Goal: Task Accomplishment & Management: Use online tool/utility

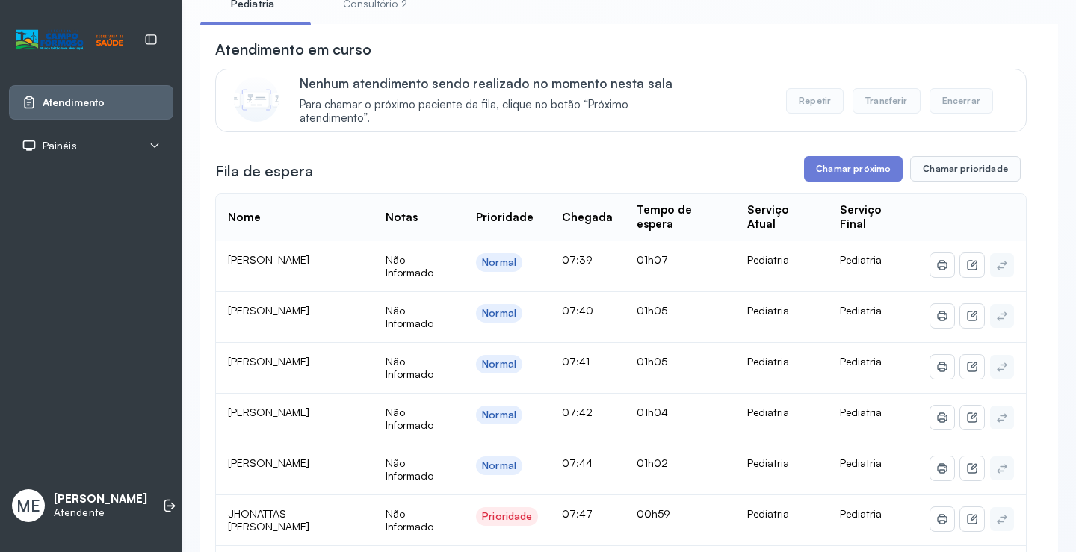
scroll to position [75, 0]
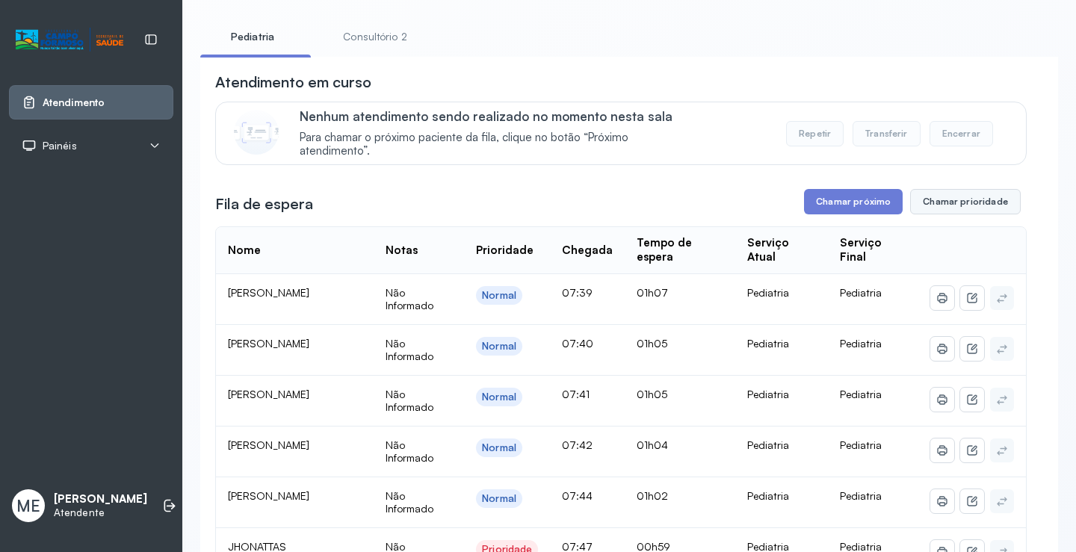
click at [929, 213] on button "Chamar prioridade" at bounding box center [965, 201] width 111 height 25
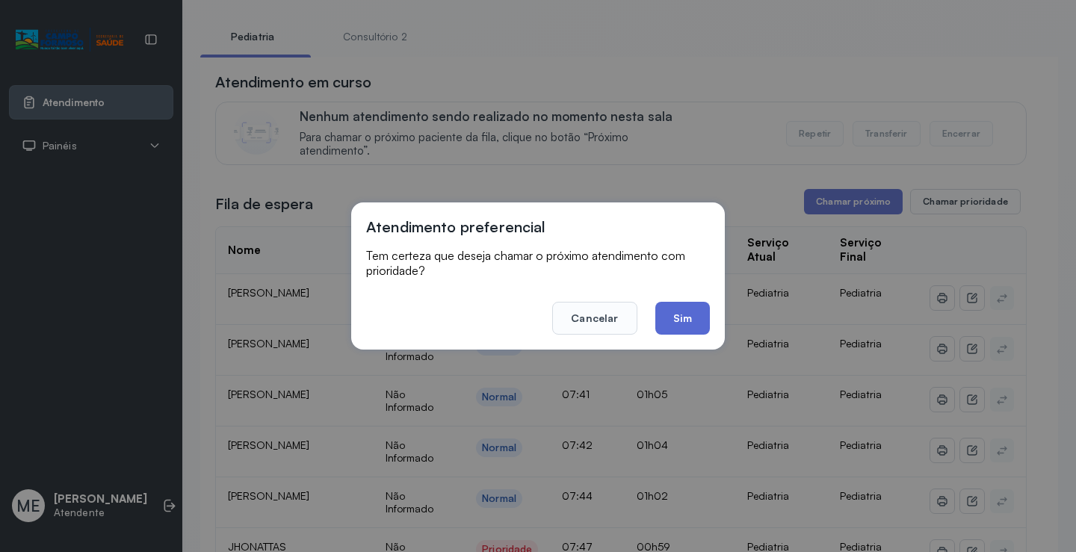
drag, startPoint x: 692, startPoint y: 316, endPoint x: 1035, endPoint y: 306, distance: 343.2
click at [696, 316] on button "Sim" at bounding box center [682, 318] width 55 height 33
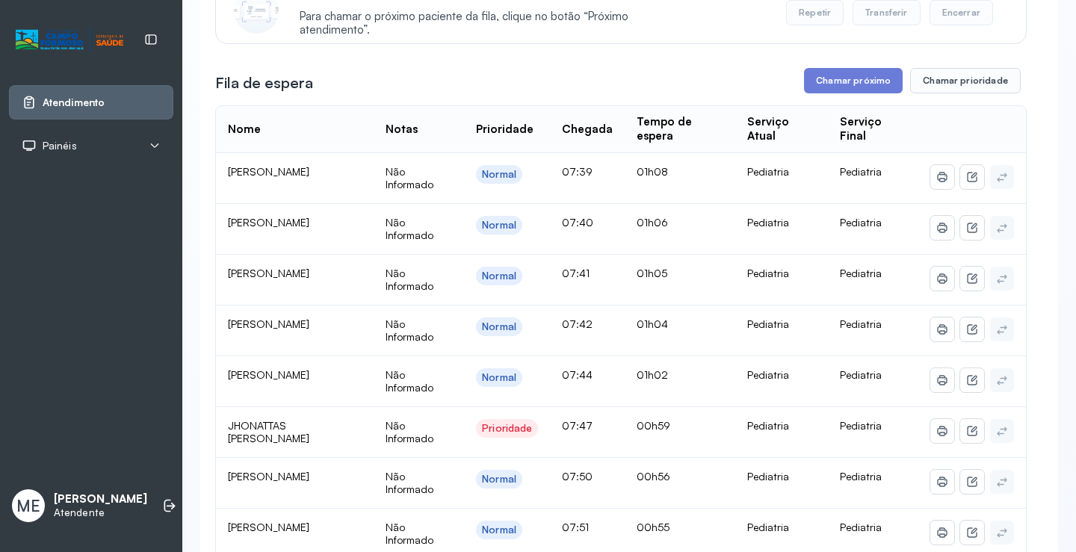
scroll to position [150, 0]
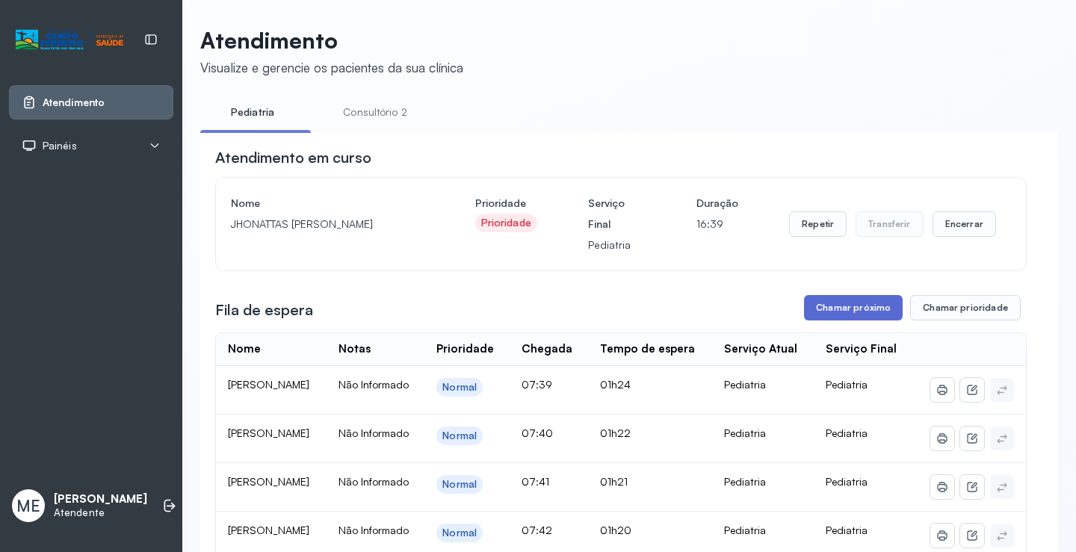
click at [842, 308] on button "Chamar próximo" at bounding box center [853, 307] width 99 height 25
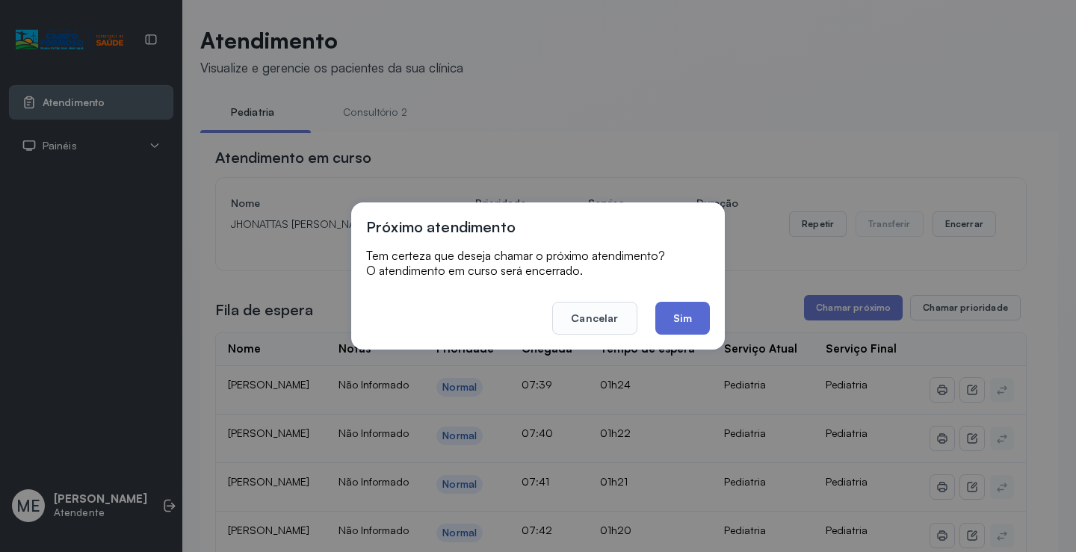
click at [673, 314] on button "Sim" at bounding box center [682, 318] width 55 height 33
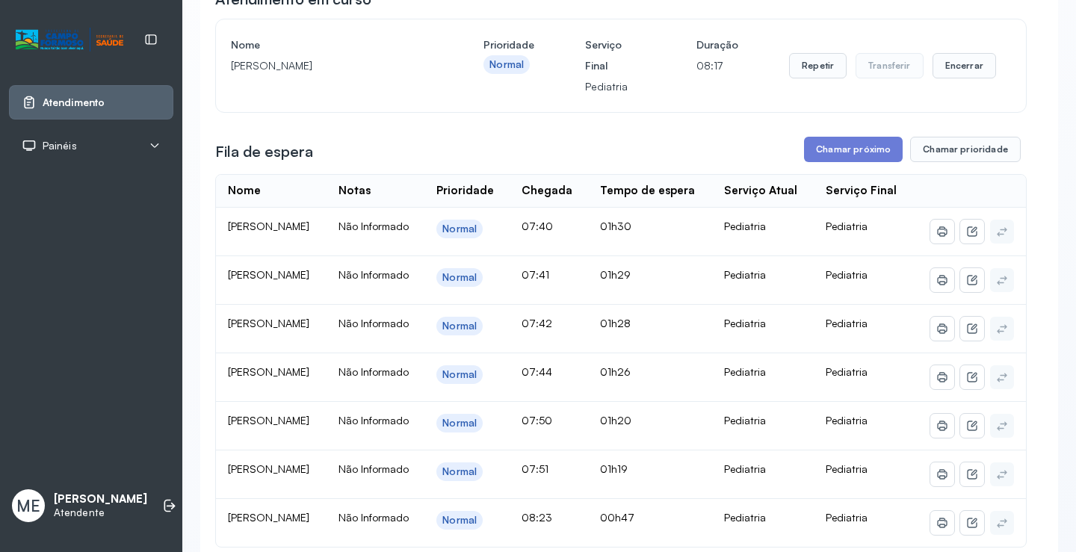
scroll to position [149, 0]
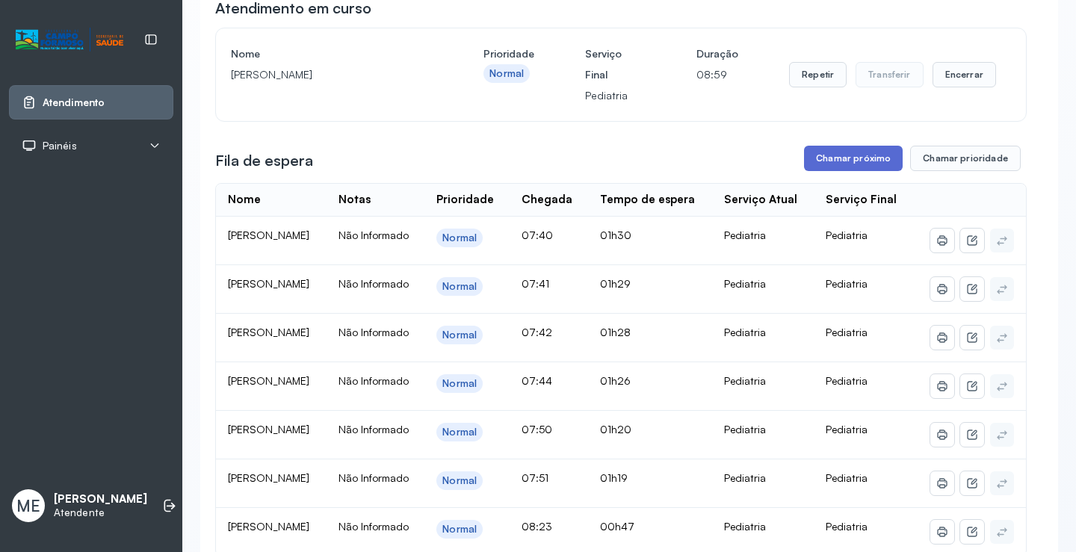
click at [824, 159] on button "Chamar próximo" at bounding box center [853, 158] width 99 height 25
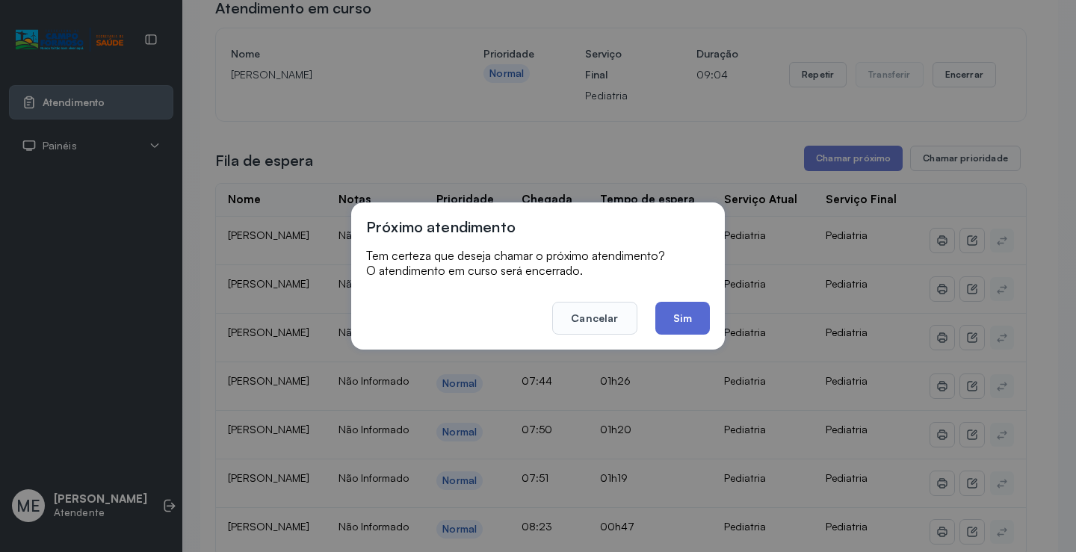
click at [695, 328] on button "Sim" at bounding box center [682, 318] width 55 height 33
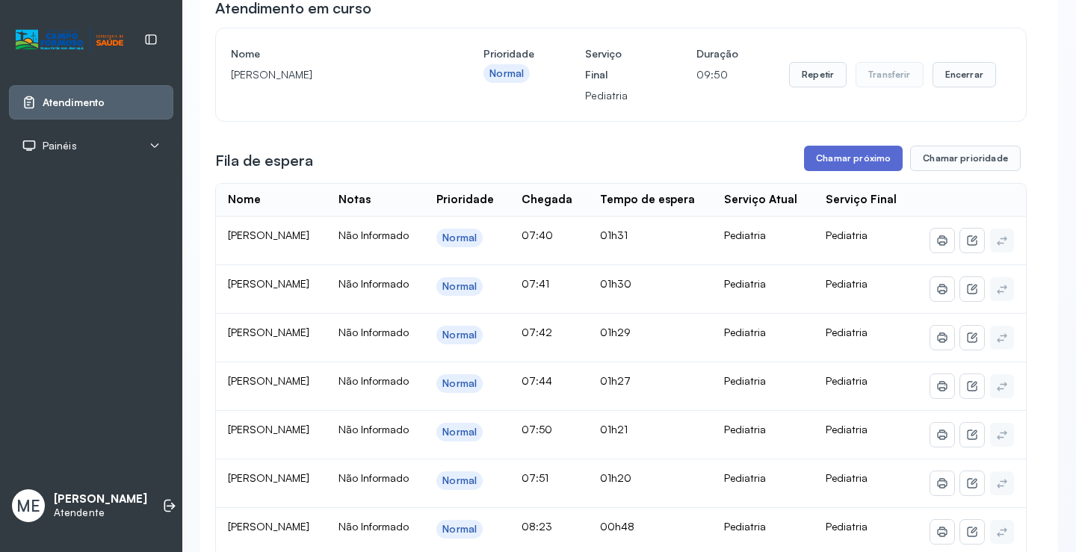
click at [840, 162] on button "Chamar próximo" at bounding box center [853, 158] width 99 height 25
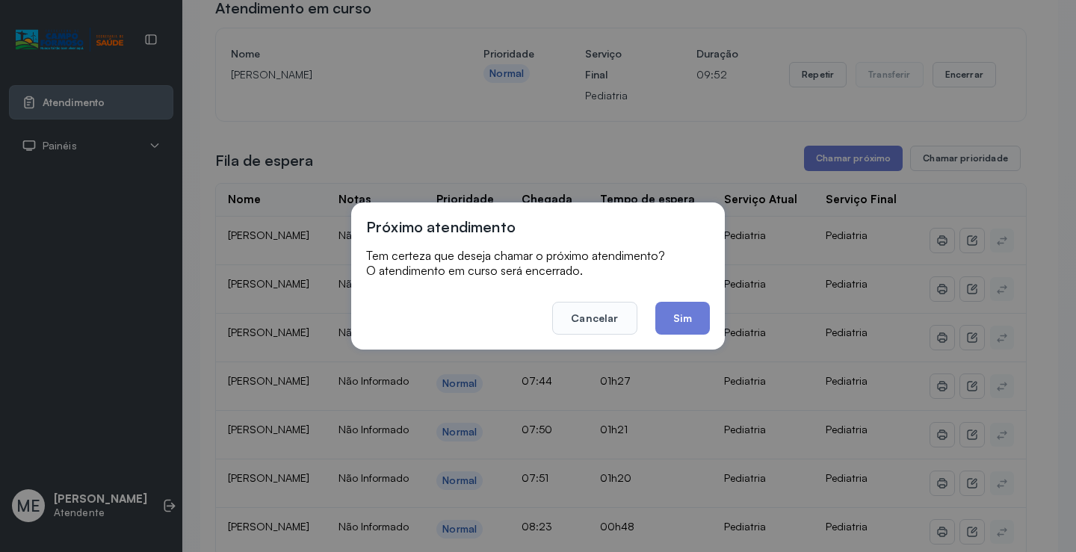
click at [676, 306] on button "Sim" at bounding box center [682, 318] width 55 height 33
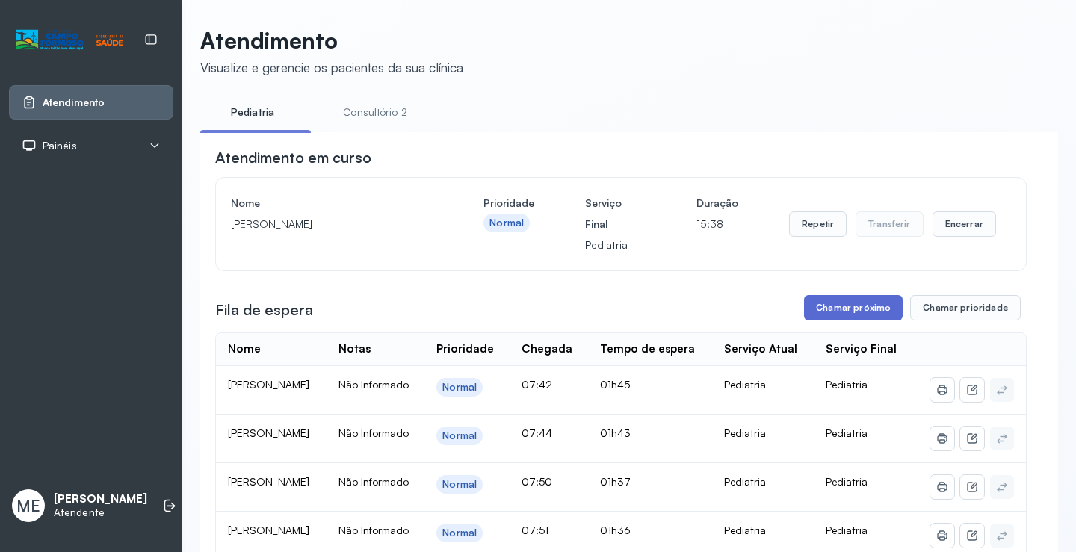
click at [809, 300] on button "Chamar próximo" at bounding box center [853, 307] width 99 height 25
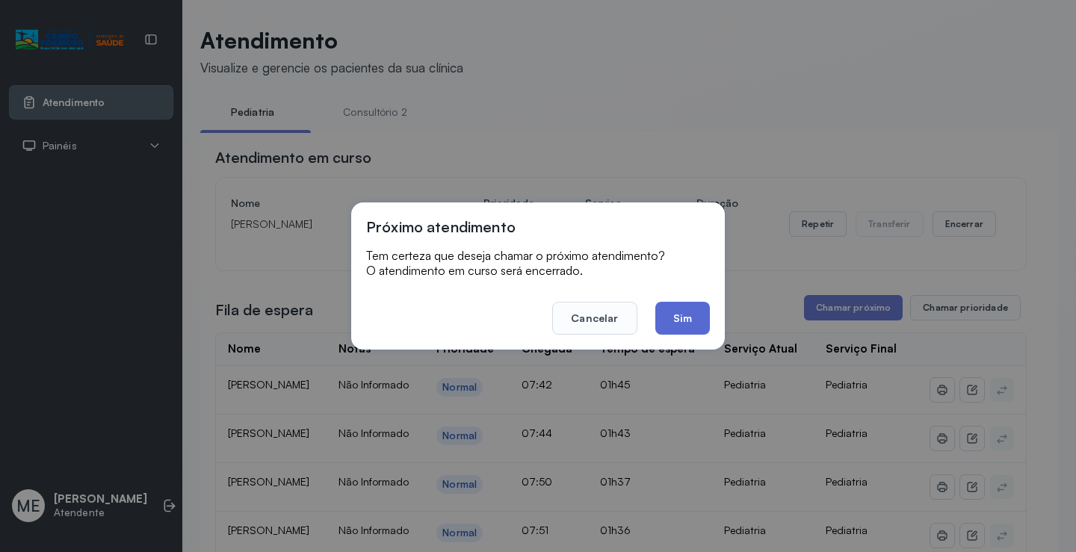
click at [688, 317] on button "Sim" at bounding box center [682, 318] width 55 height 33
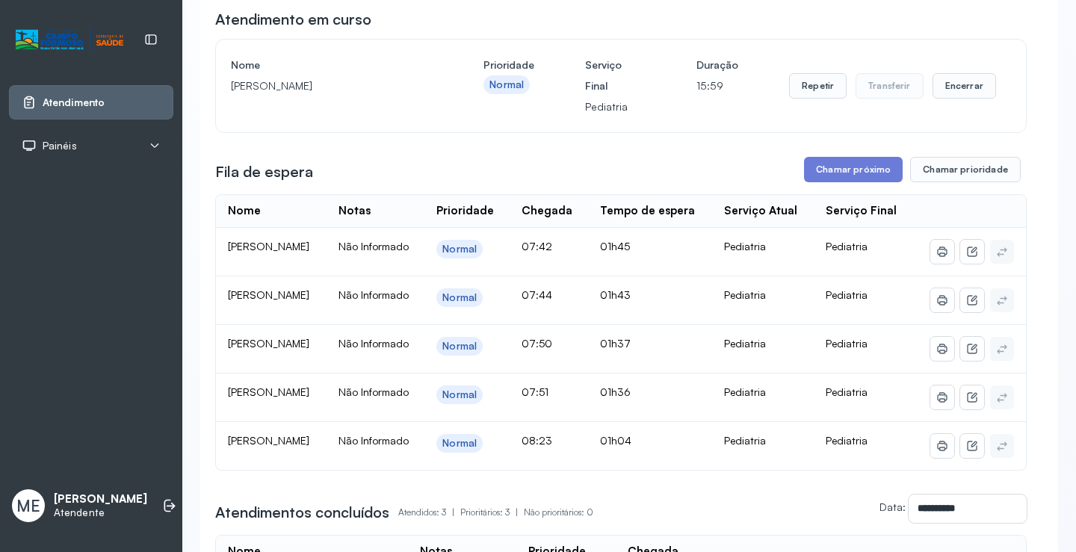
scroll to position [149, 0]
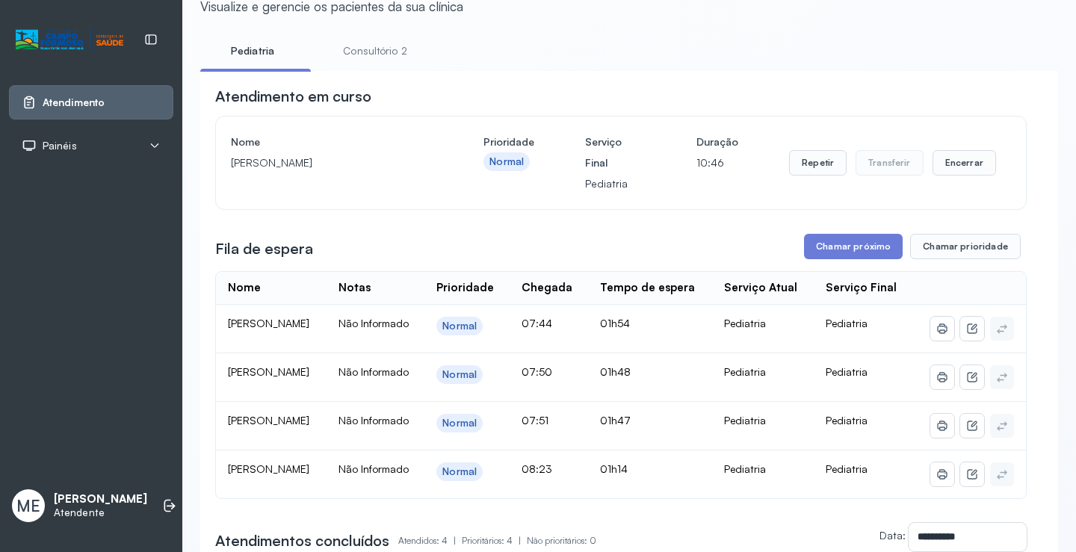
scroll to position [224, 0]
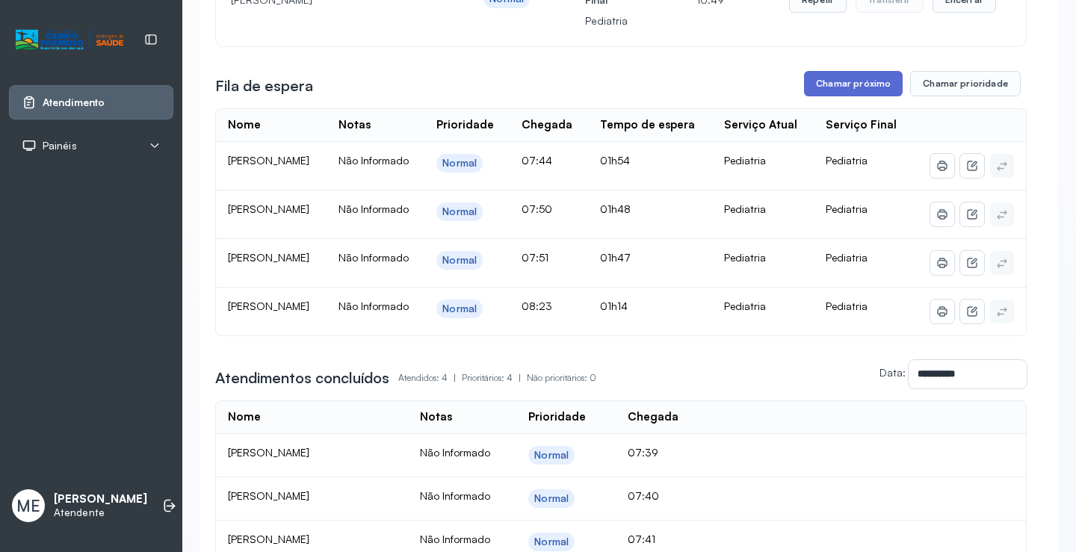
click at [813, 88] on button "Chamar próximo" at bounding box center [853, 83] width 99 height 25
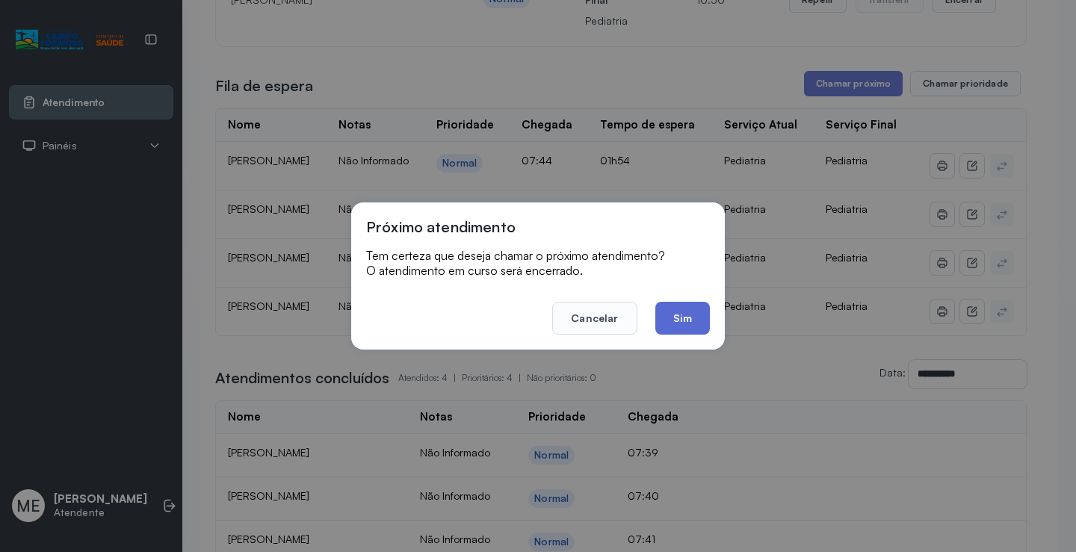
click at [666, 320] on button "Sim" at bounding box center [682, 318] width 55 height 33
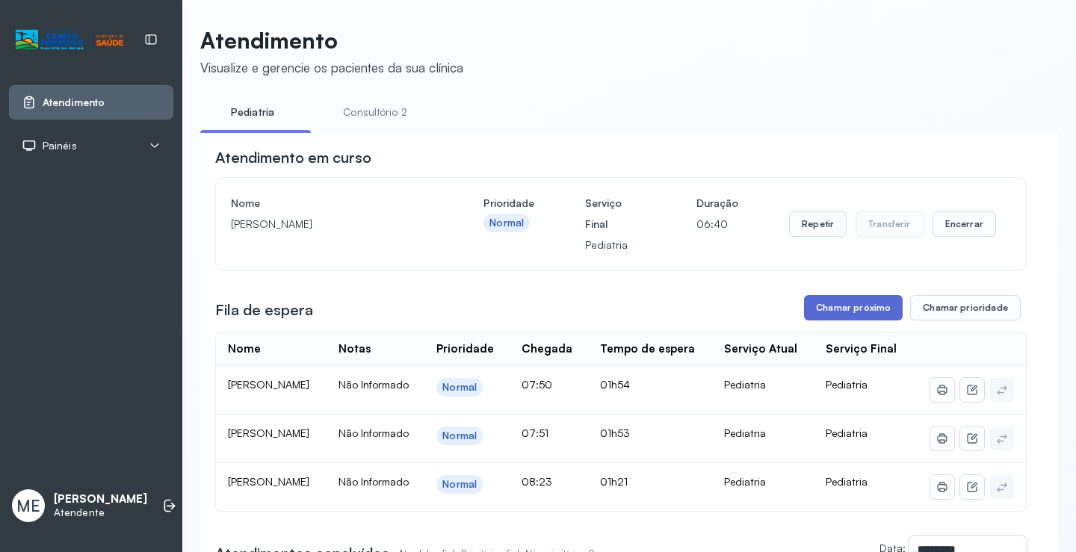
click at [856, 308] on button "Chamar próximo" at bounding box center [853, 307] width 99 height 25
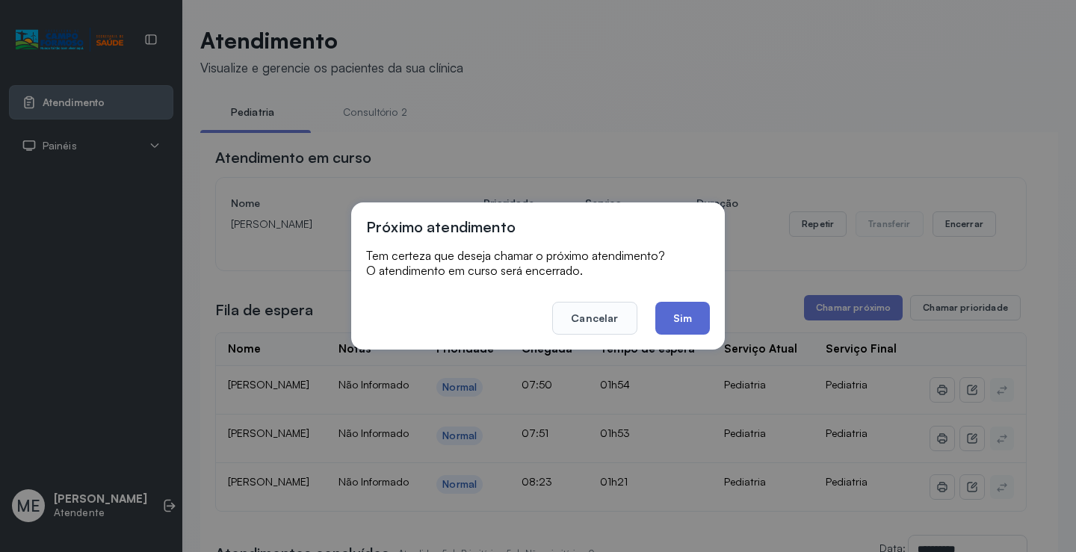
click at [682, 324] on button "Sim" at bounding box center [682, 318] width 55 height 33
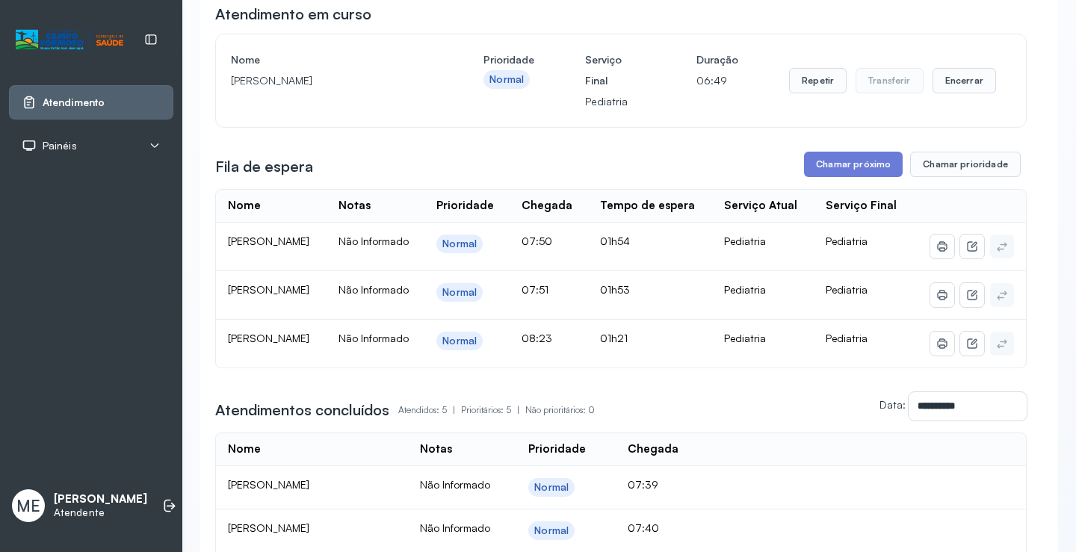
scroll to position [149, 0]
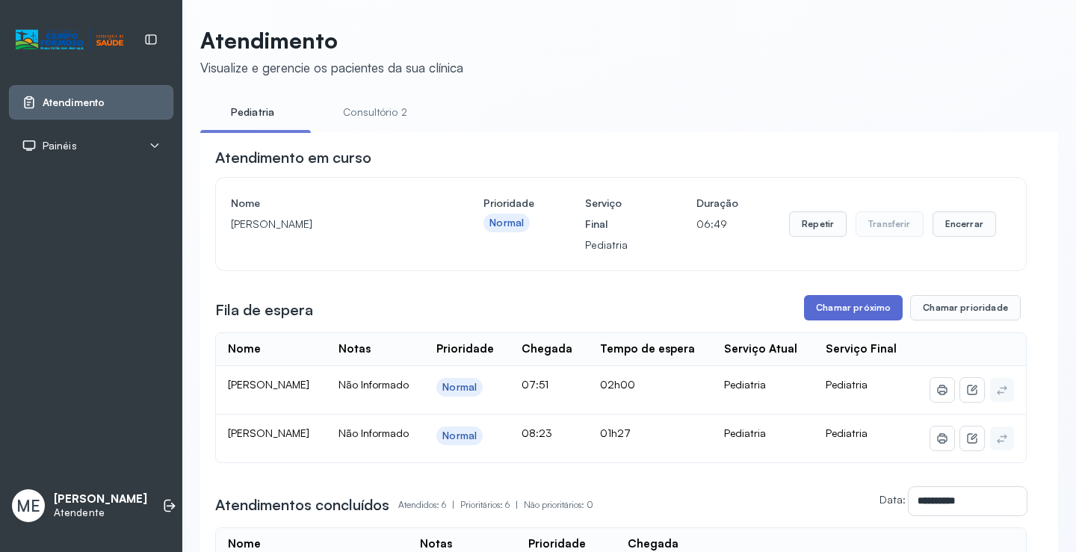
click at [821, 307] on button "Chamar próximo" at bounding box center [853, 307] width 99 height 25
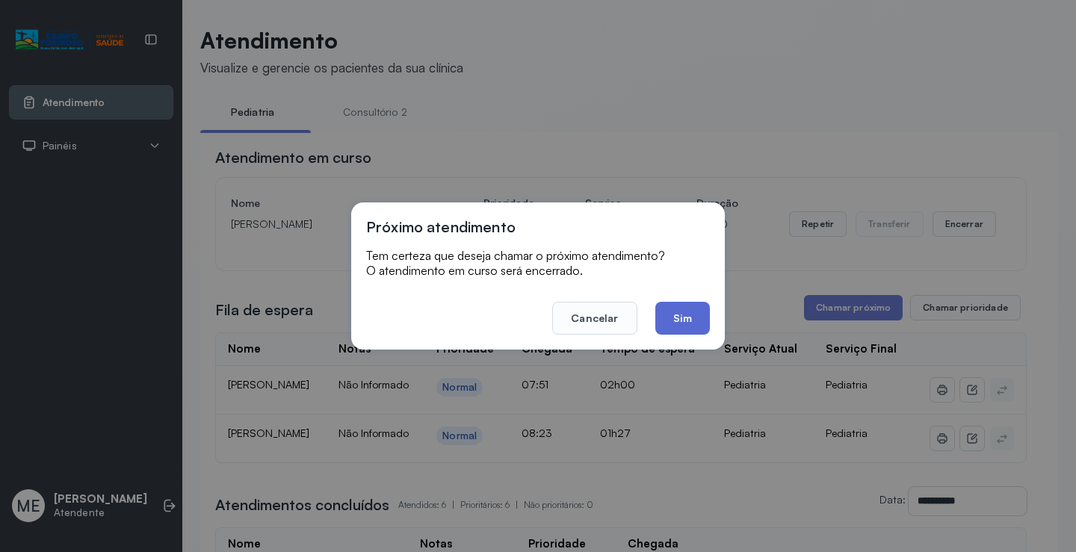
click at [667, 315] on button "Sim" at bounding box center [682, 318] width 55 height 33
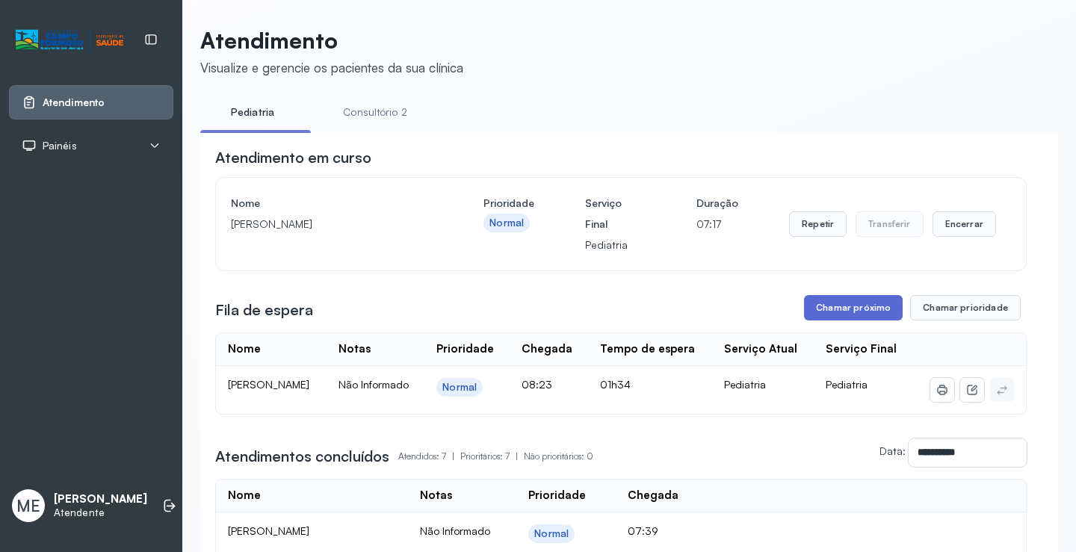
click at [853, 318] on button "Chamar próximo" at bounding box center [853, 307] width 99 height 25
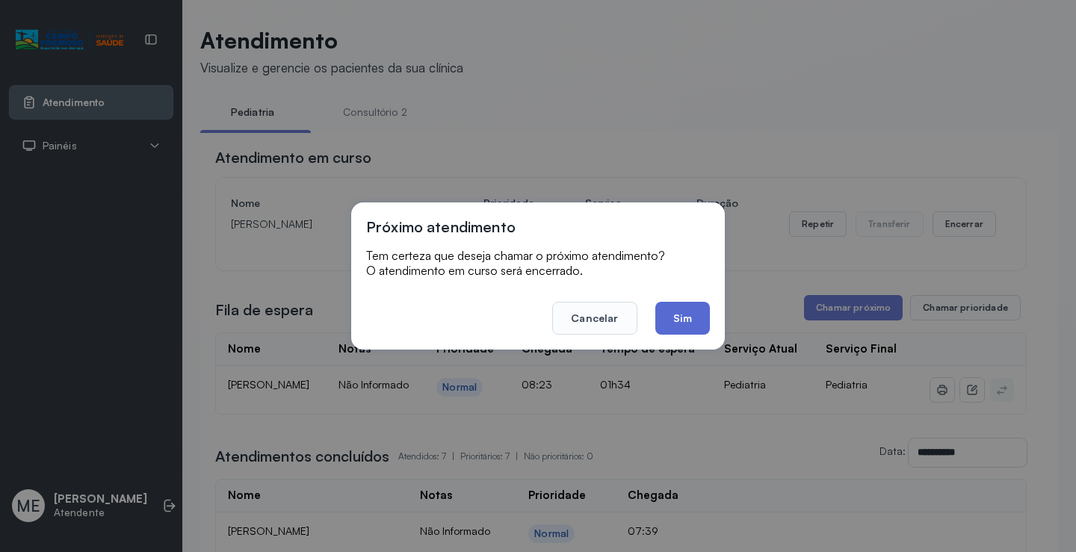
click at [682, 333] on button "Sim" at bounding box center [682, 318] width 55 height 33
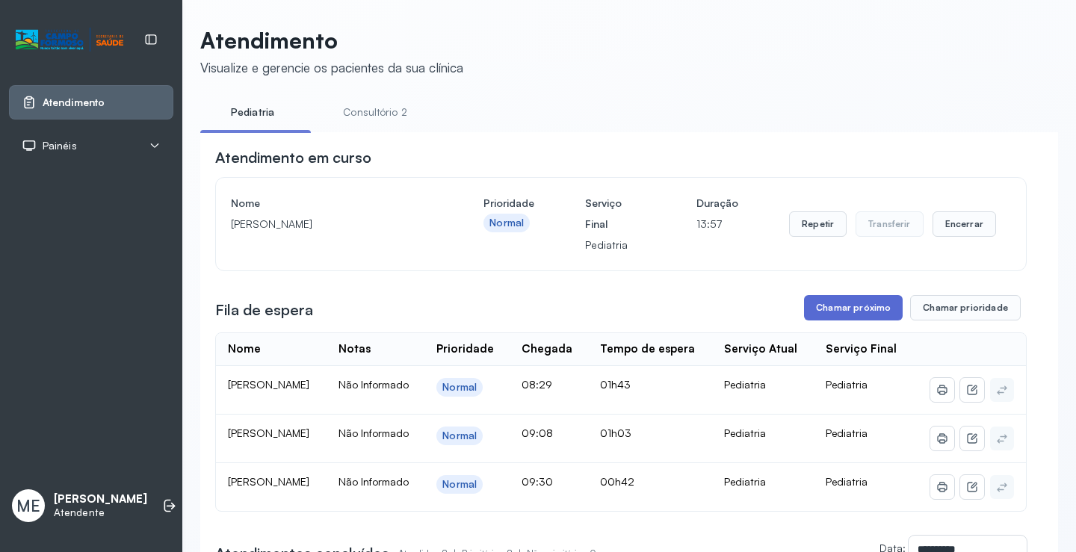
click at [815, 307] on button "Chamar próximo" at bounding box center [853, 307] width 99 height 25
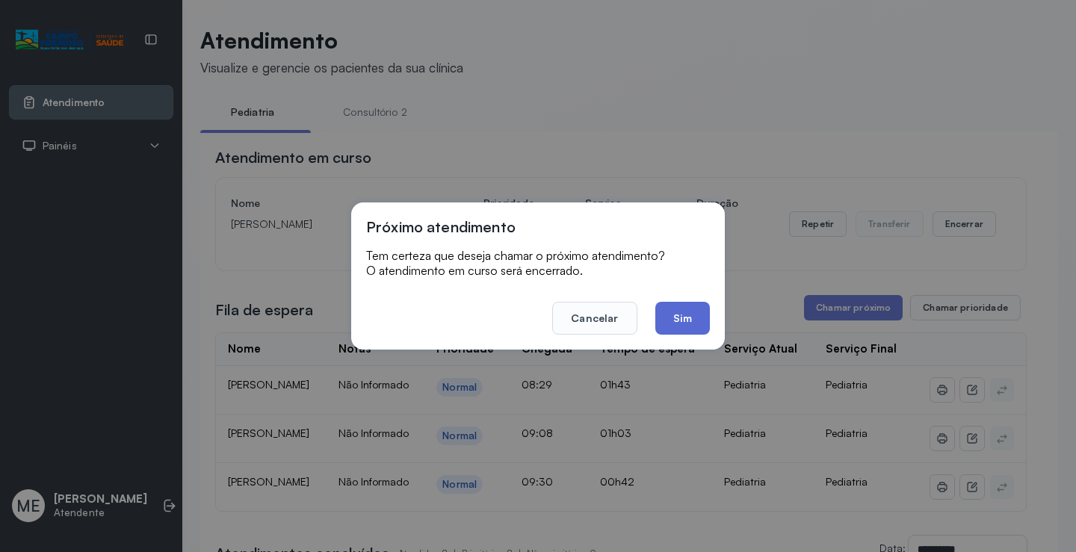
click at [691, 321] on button "Sim" at bounding box center [682, 318] width 55 height 33
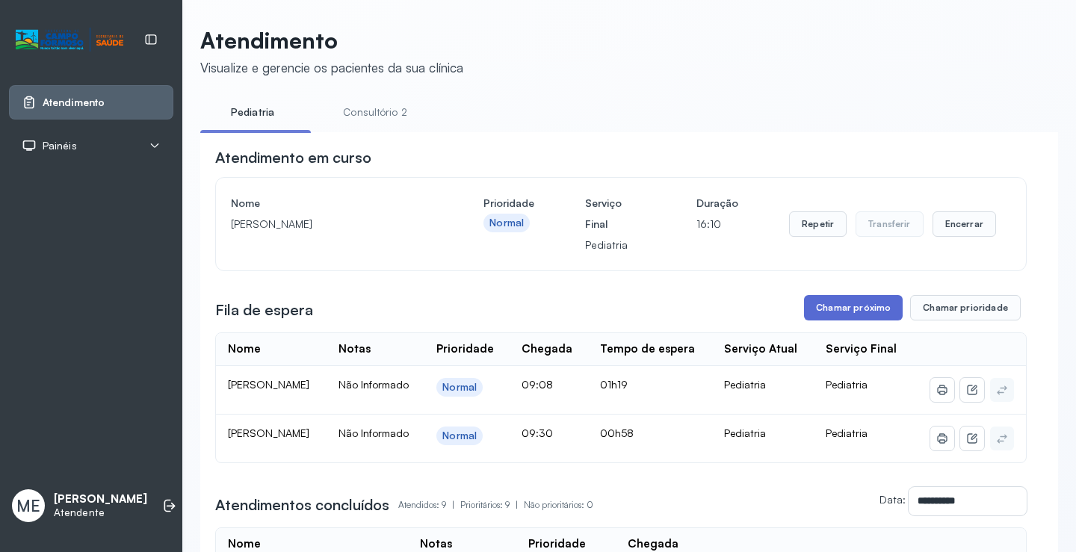
click at [856, 319] on button "Chamar próximo" at bounding box center [853, 307] width 99 height 25
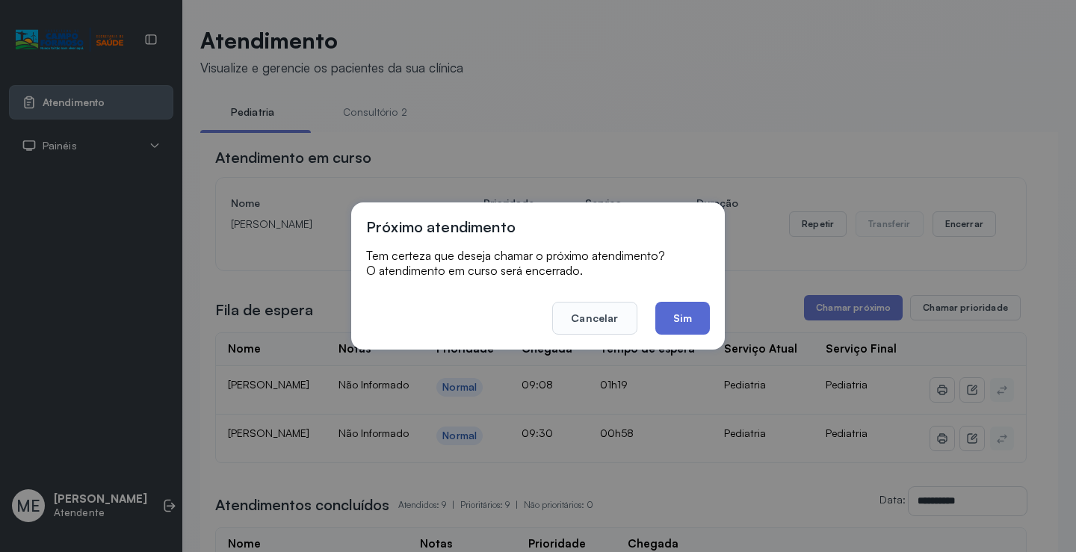
click at [690, 308] on button "Sim" at bounding box center [682, 318] width 55 height 33
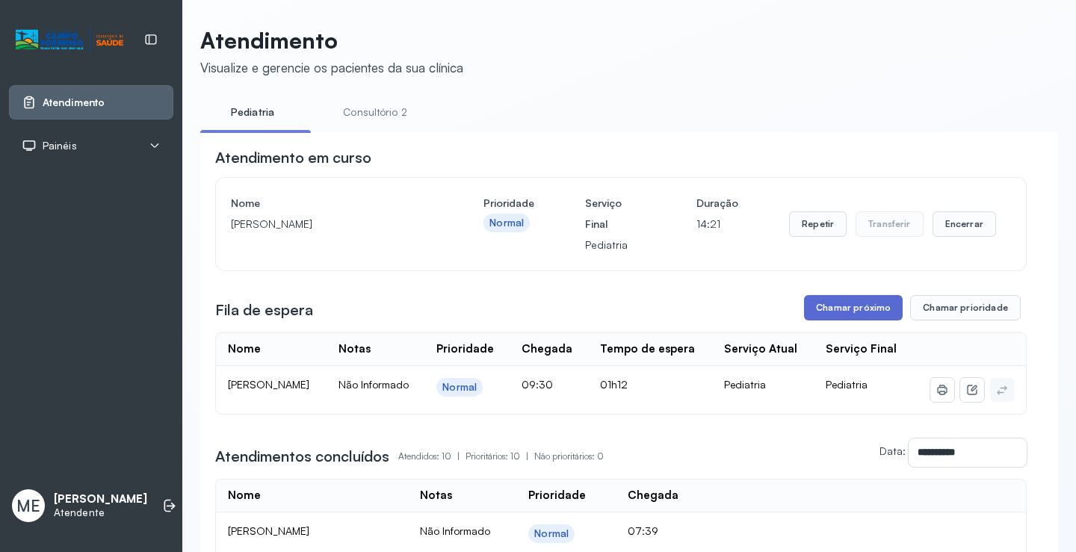
click at [804, 314] on button "Chamar próximo" at bounding box center [853, 307] width 99 height 25
